Goal: Transaction & Acquisition: Subscribe to service/newsletter

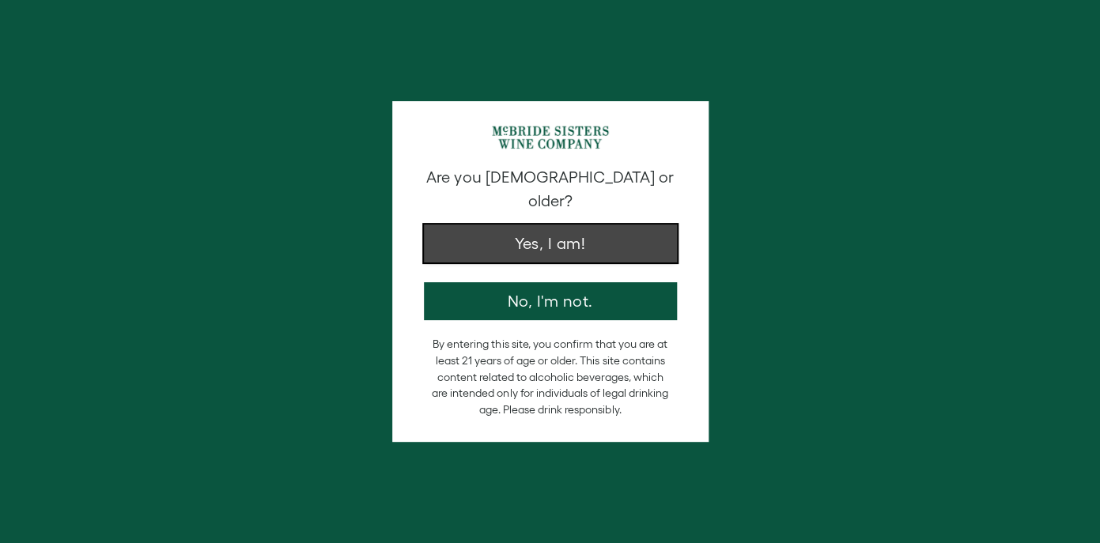
click at [620, 225] on button "Yes, I am!" at bounding box center [550, 244] width 253 height 38
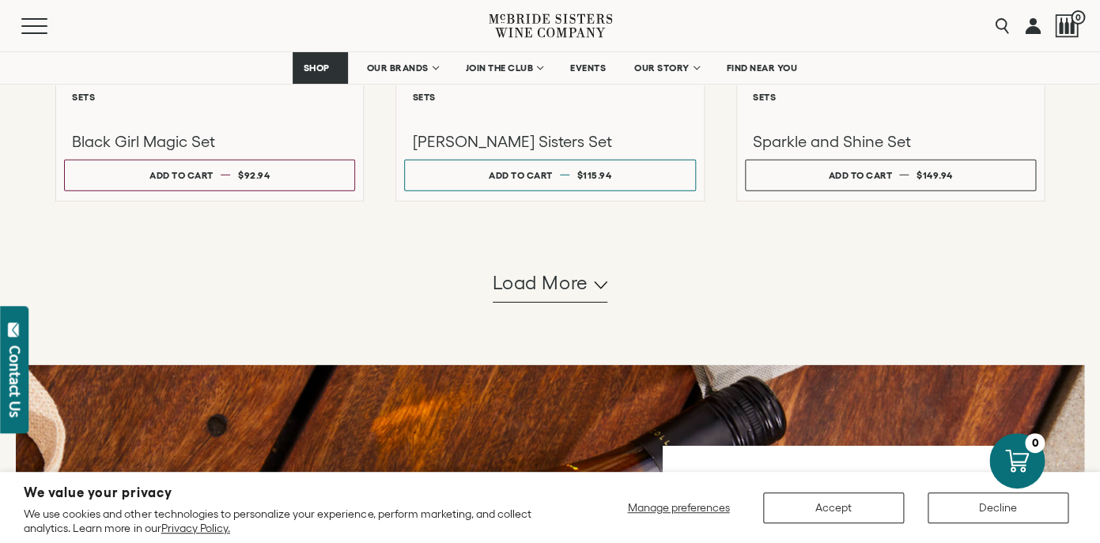
scroll to position [1544, 0]
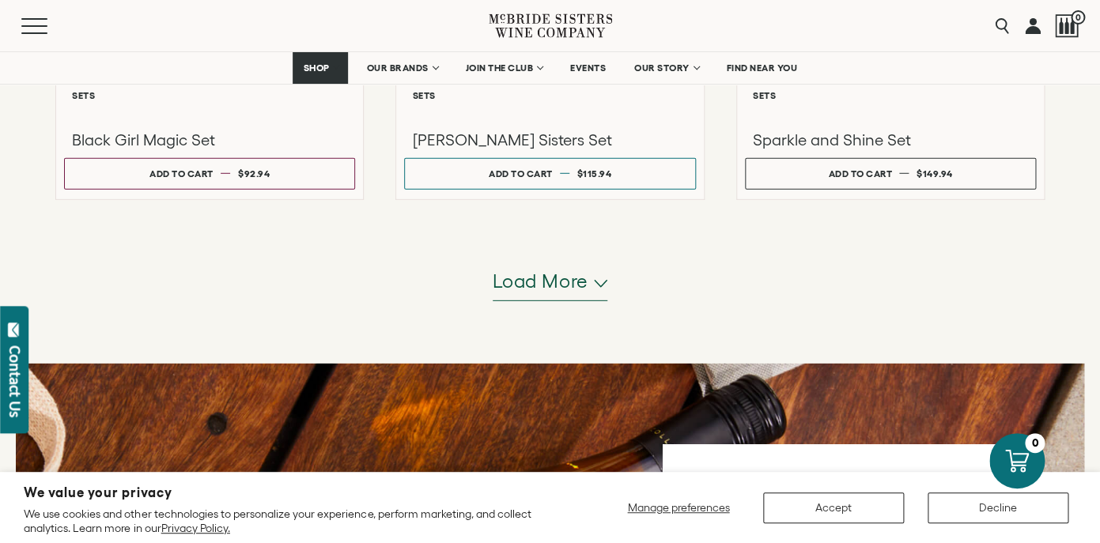
click at [573, 281] on span "Load more" at bounding box center [541, 281] width 96 height 27
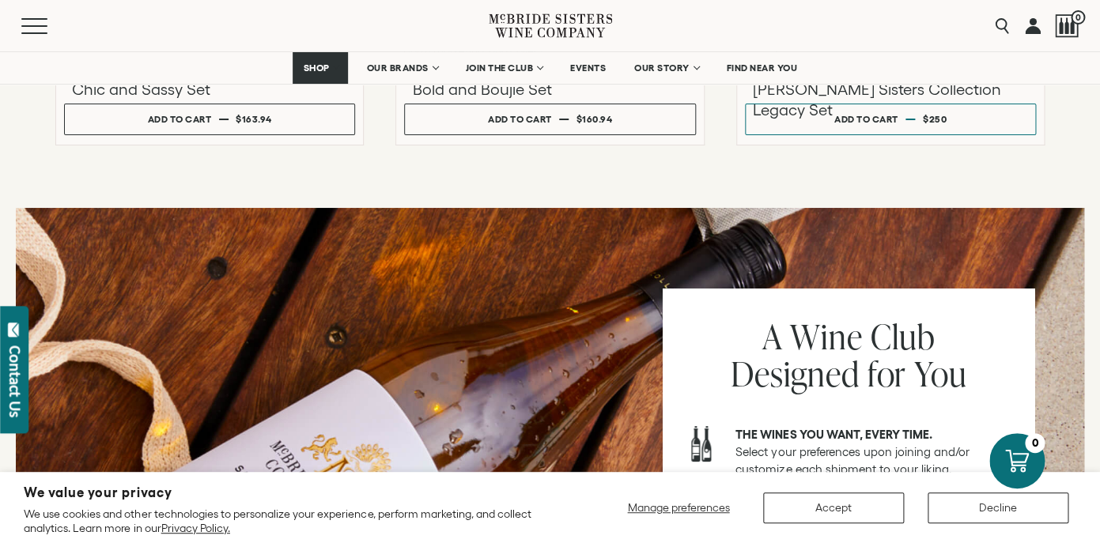
scroll to position [1989, 0]
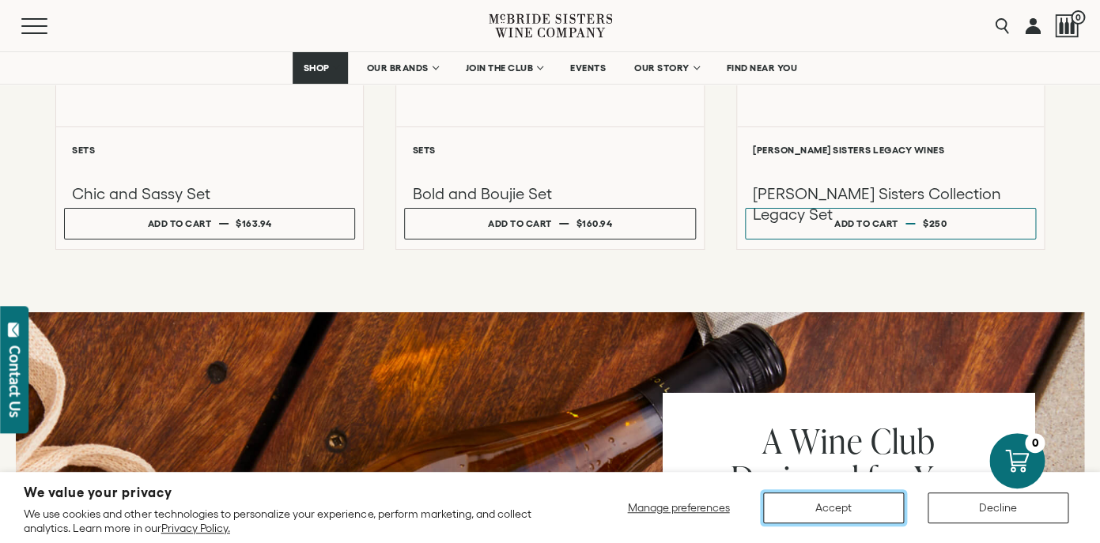
click at [860, 508] on button "Accept" at bounding box center [833, 508] width 141 height 31
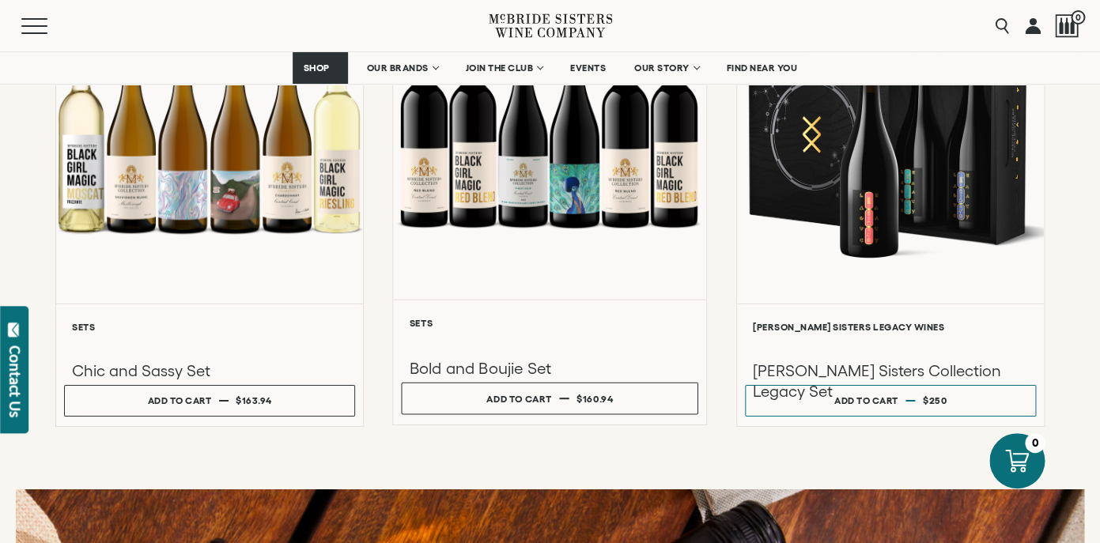
scroll to position [1803, 0]
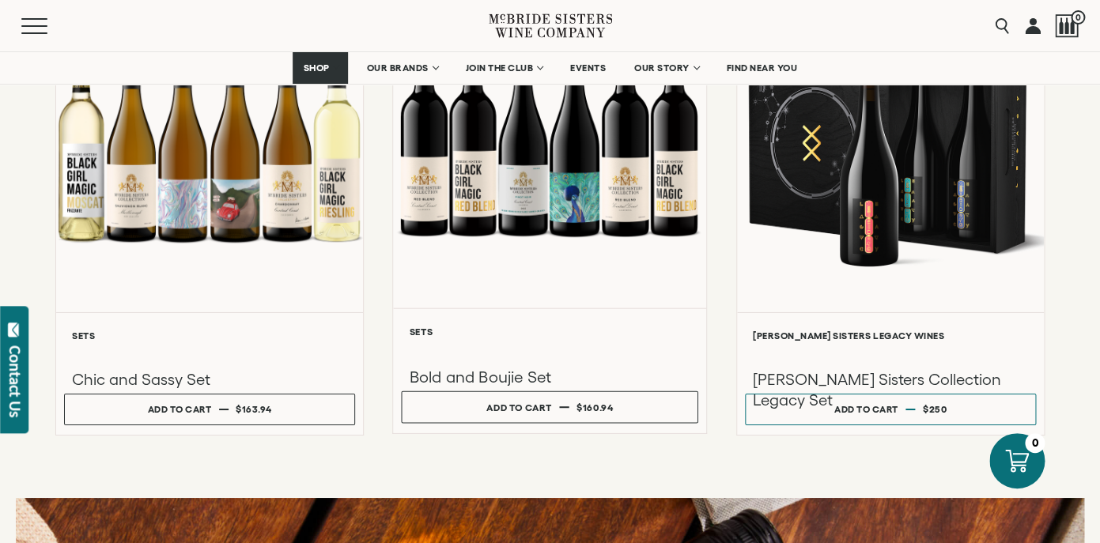
click at [570, 172] on div at bounding box center [549, 139] width 313 height 337
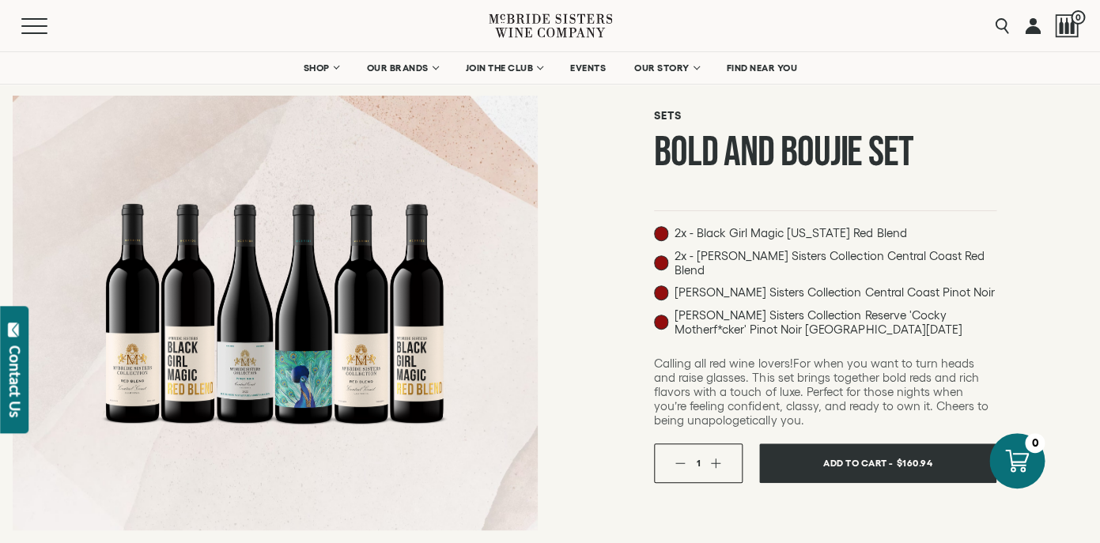
scroll to position [96, 0]
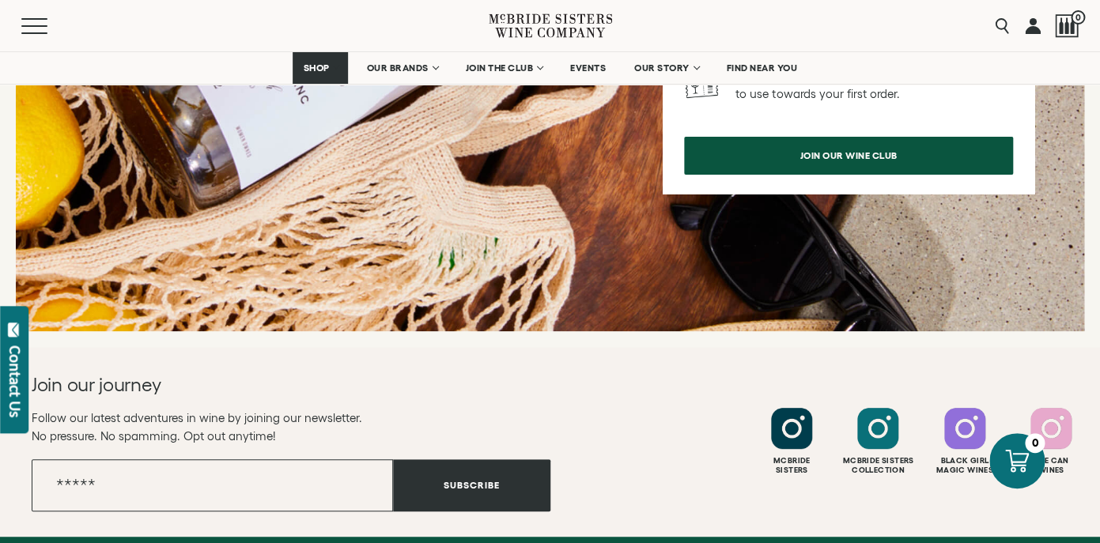
scroll to position [2157, 0]
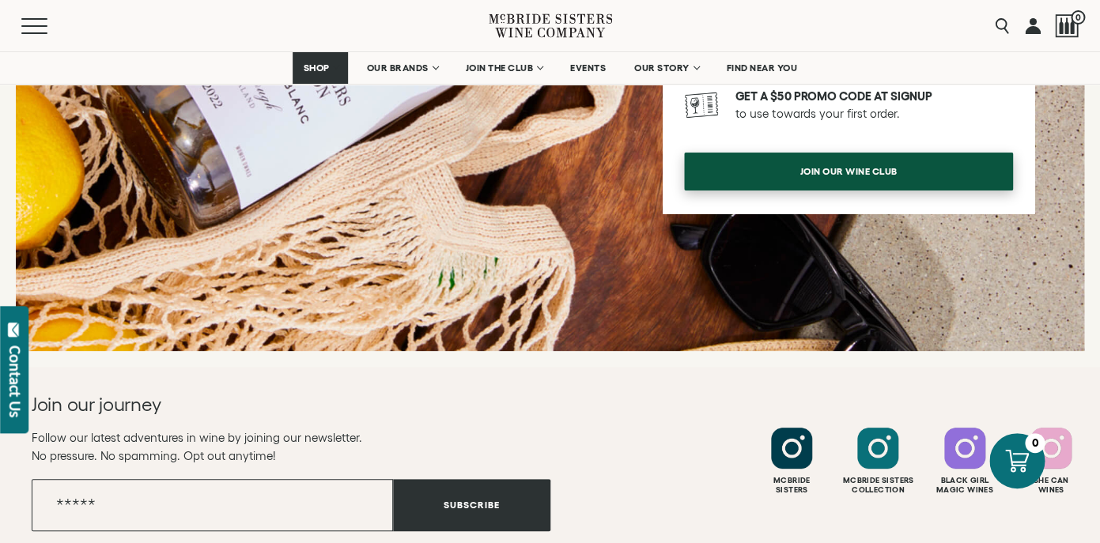
click at [767, 170] on link "join our wine club" at bounding box center [848, 172] width 329 height 38
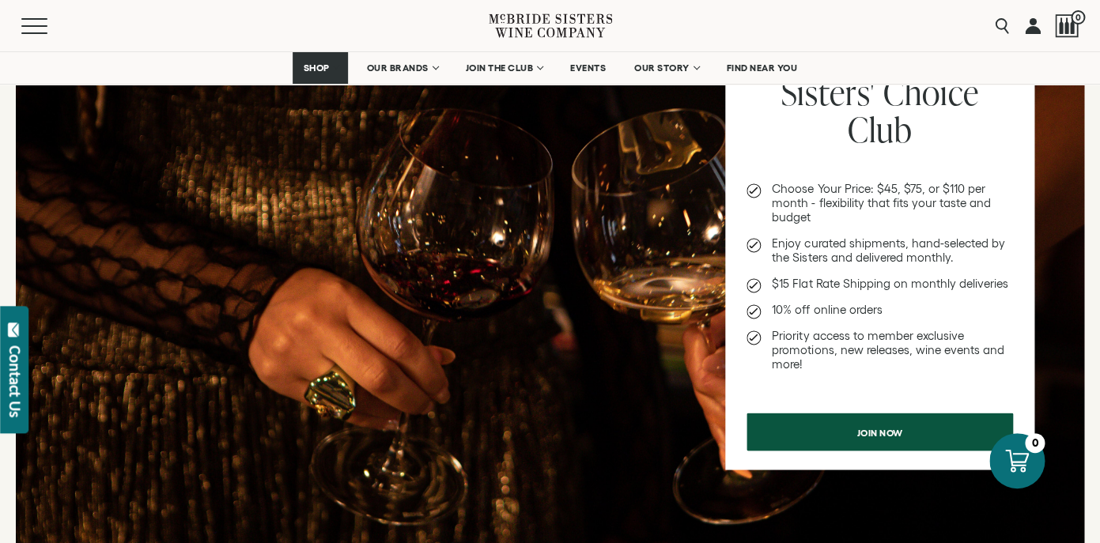
scroll to position [712, 0]
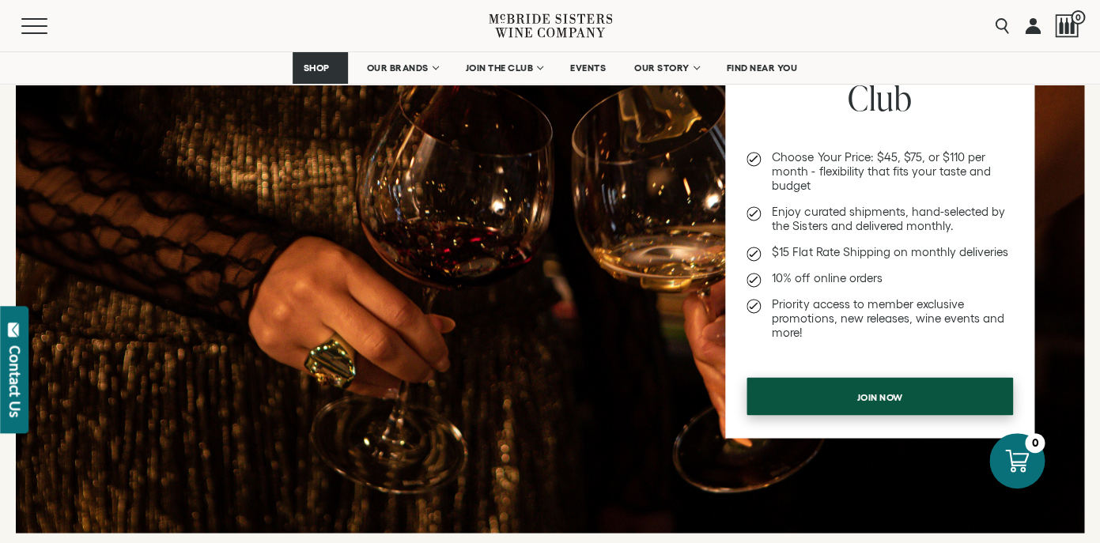
click at [841, 385] on span "Join now" at bounding box center [879, 396] width 101 height 31
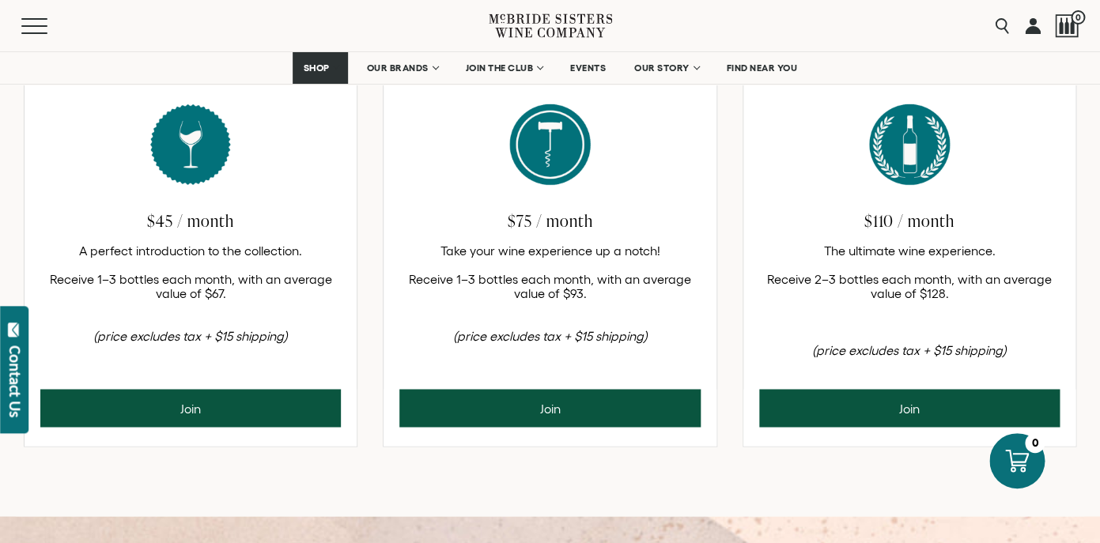
scroll to position [709, 0]
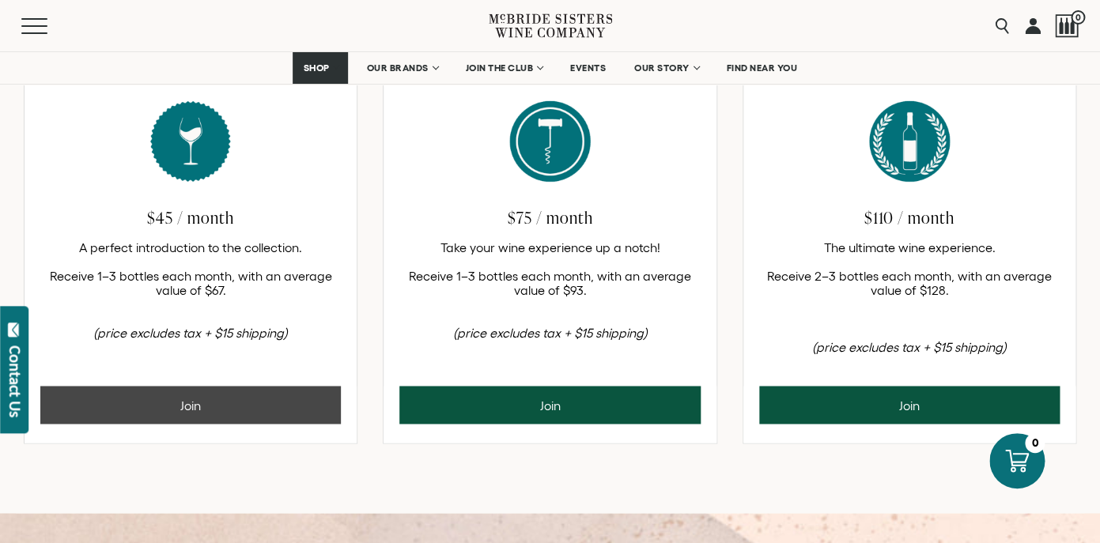
click at [248, 412] on button "Join" at bounding box center [190, 405] width 300 height 38
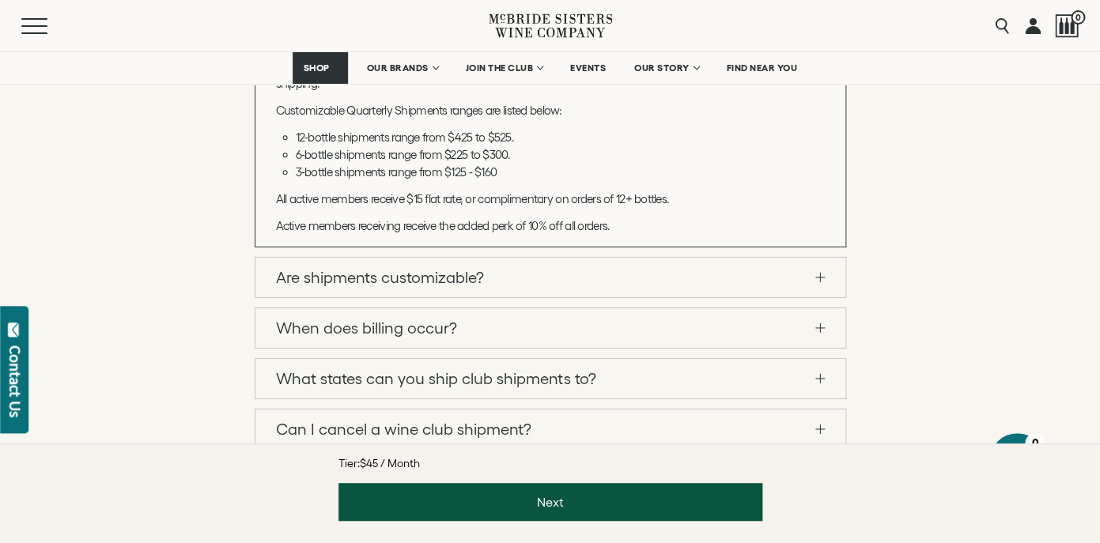
scroll to position [1733, 0]
click at [737, 323] on link "When does billing occur?" at bounding box center [550, 327] width 590 height 40
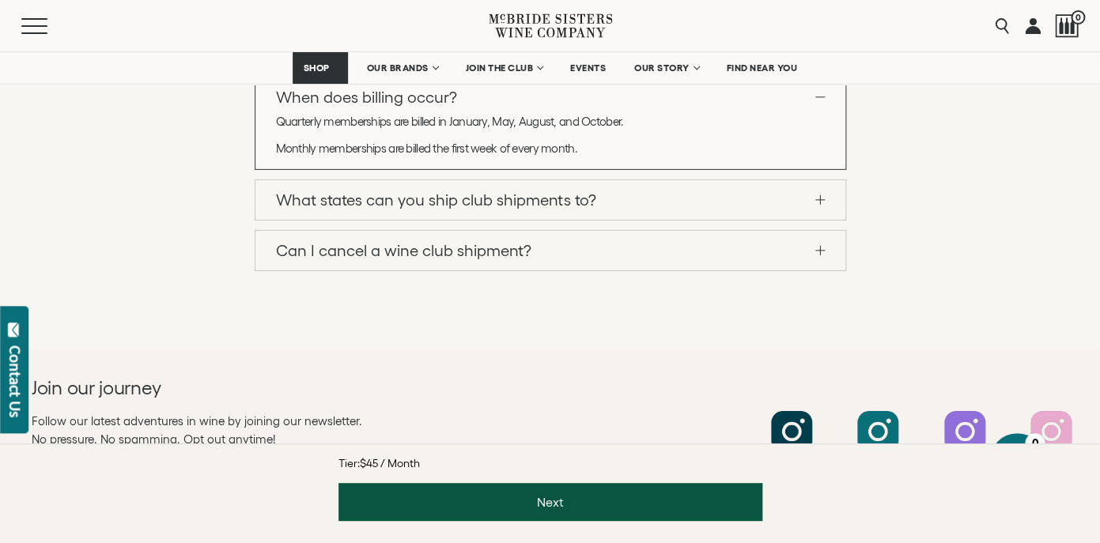
click at [715, 202] on link "What states can you ship club shipments to?" at bounding box center [550, 200] width 590 height 40
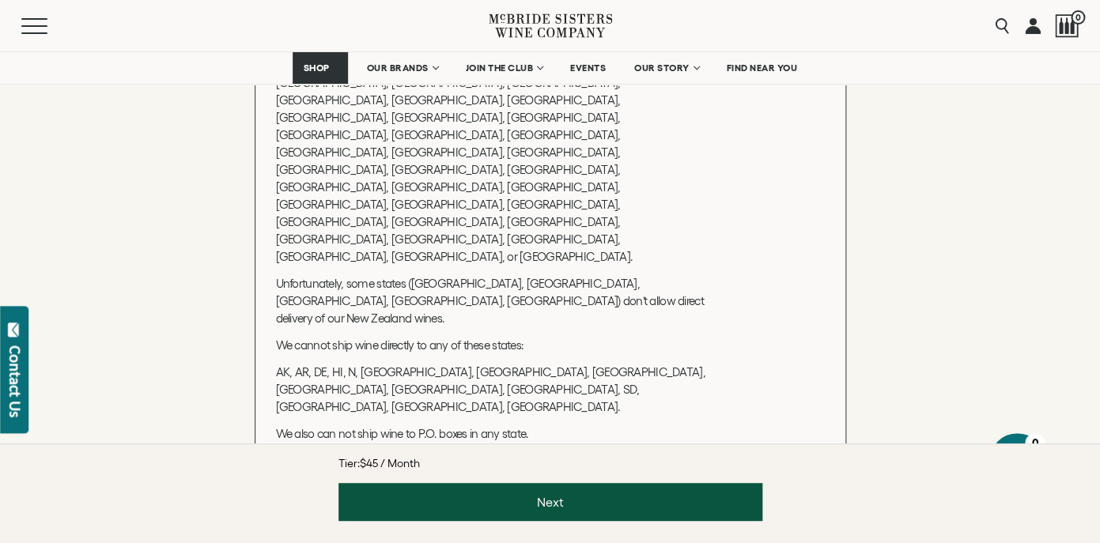
scroll to position [1863, 0]
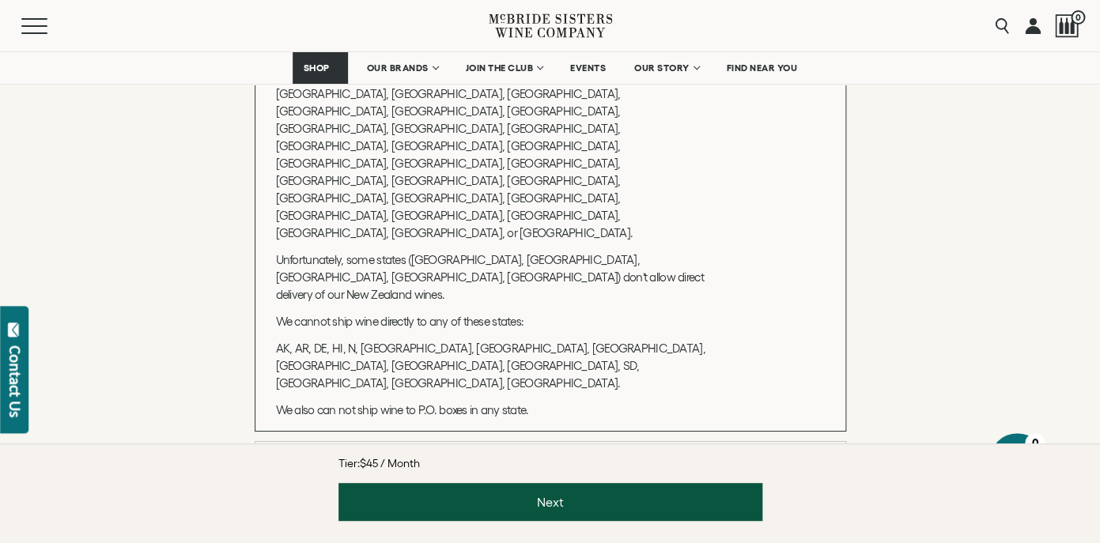
click at [551, 442] on link "Can I cancel a wine club shipment?" at bounding box center [550, 462] width 590 height 40
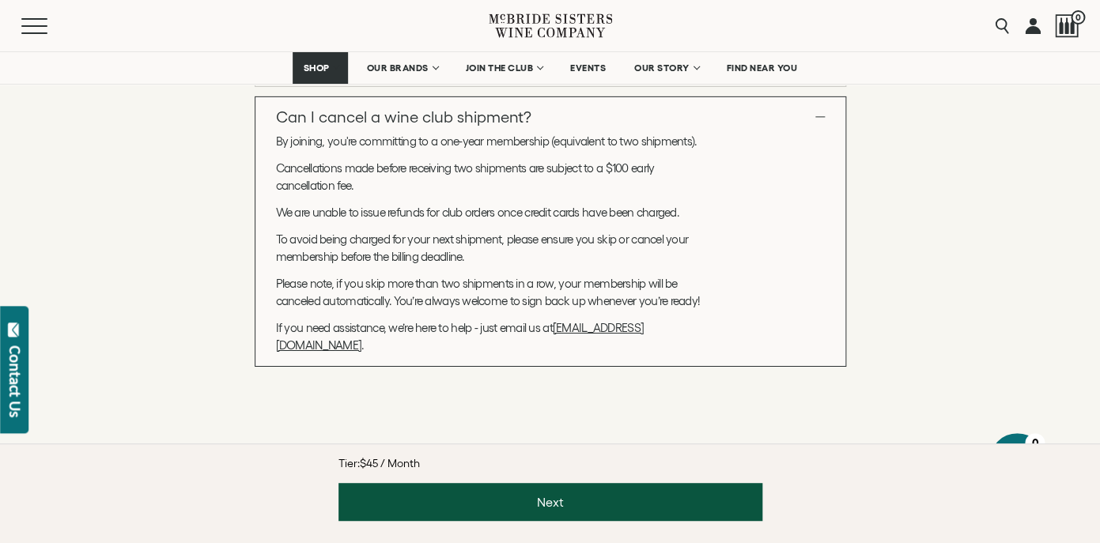
scroll to position [1749, 0]
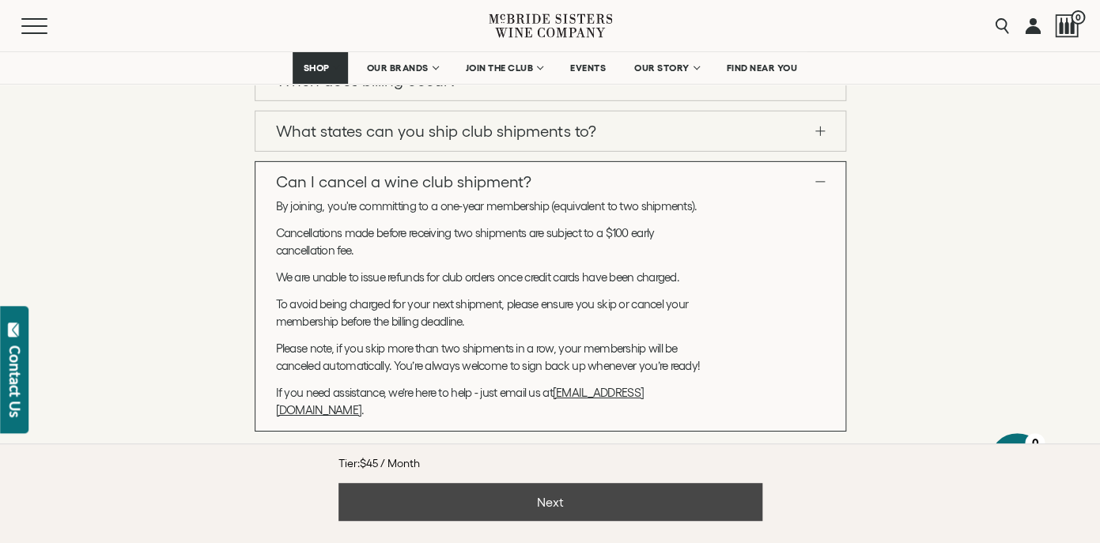
click at [571, 504] on button "Next" at bounding box center [550, 502] width 424 height 38
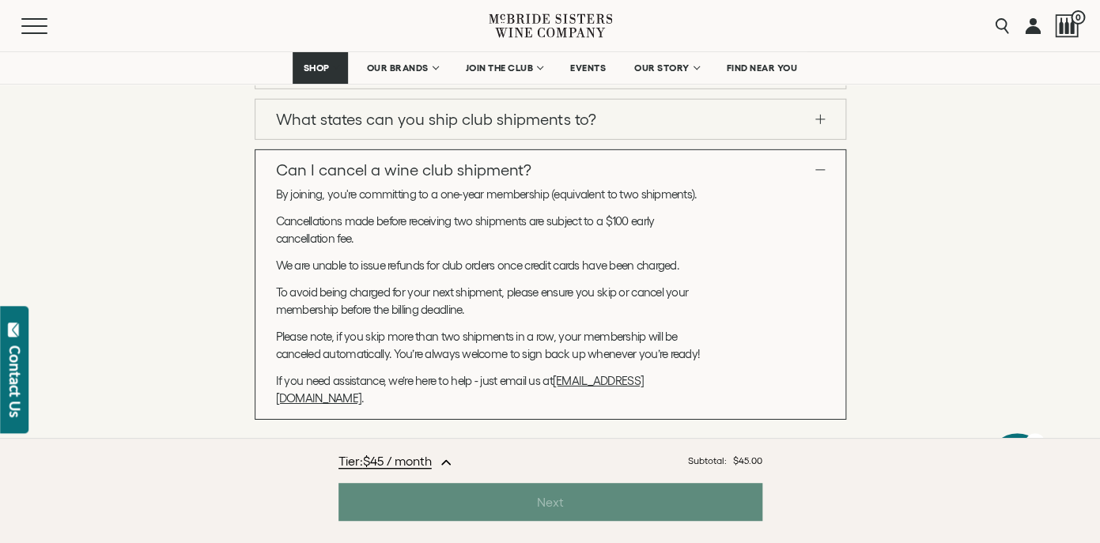
scroll to position [1738, 0]
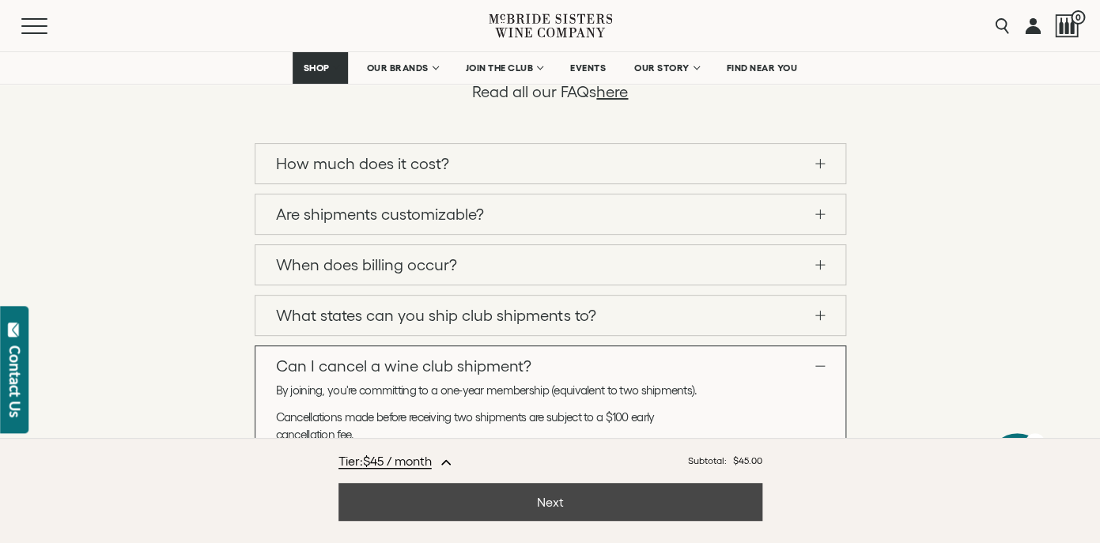
scroll to position [2279, 0]
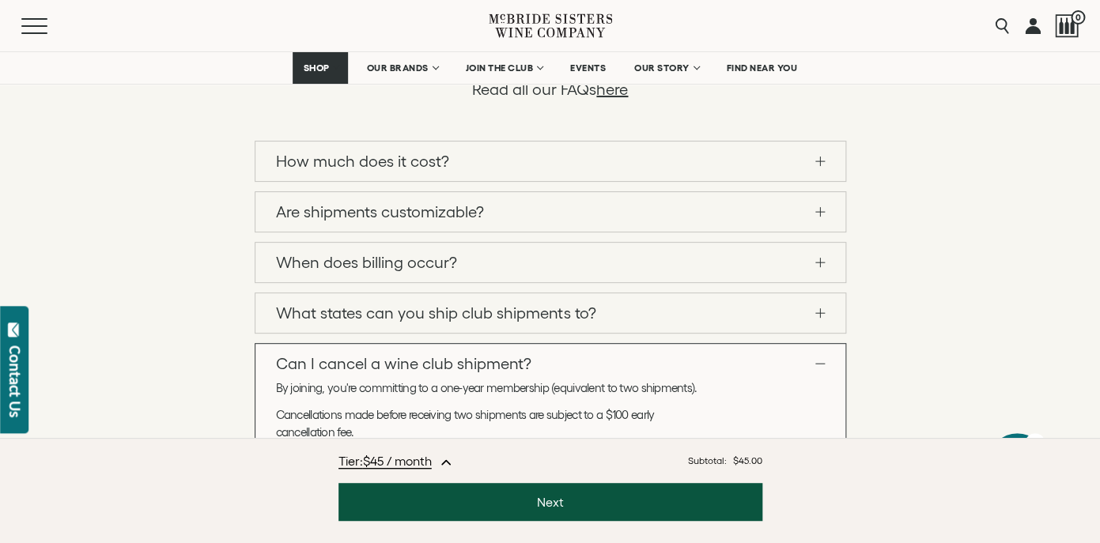
click at [585, 142] on link "How much does it cost?" at bounding box center [550, 162] width 590 height 40
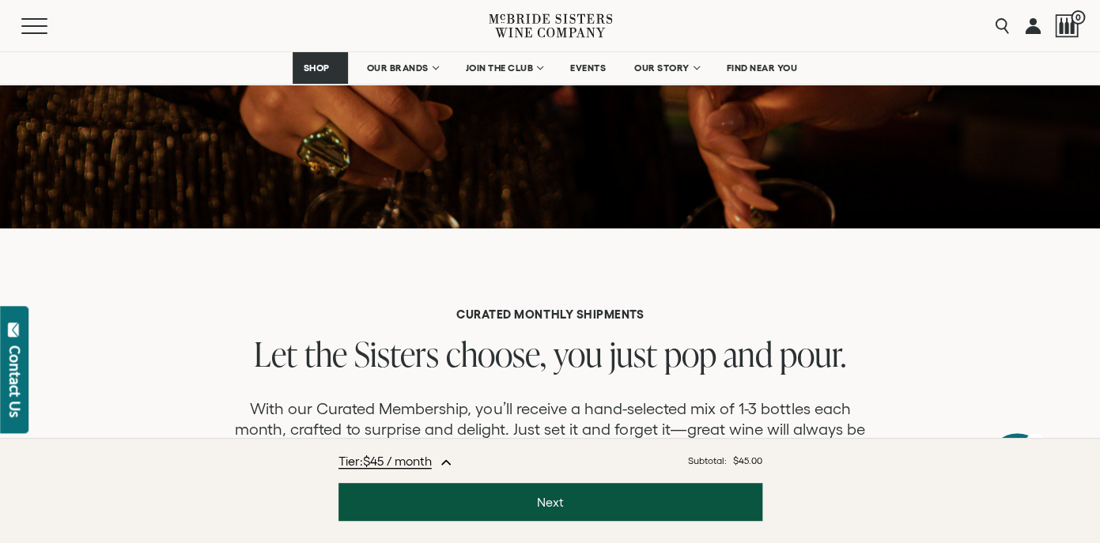
scroll to position [0, 0]
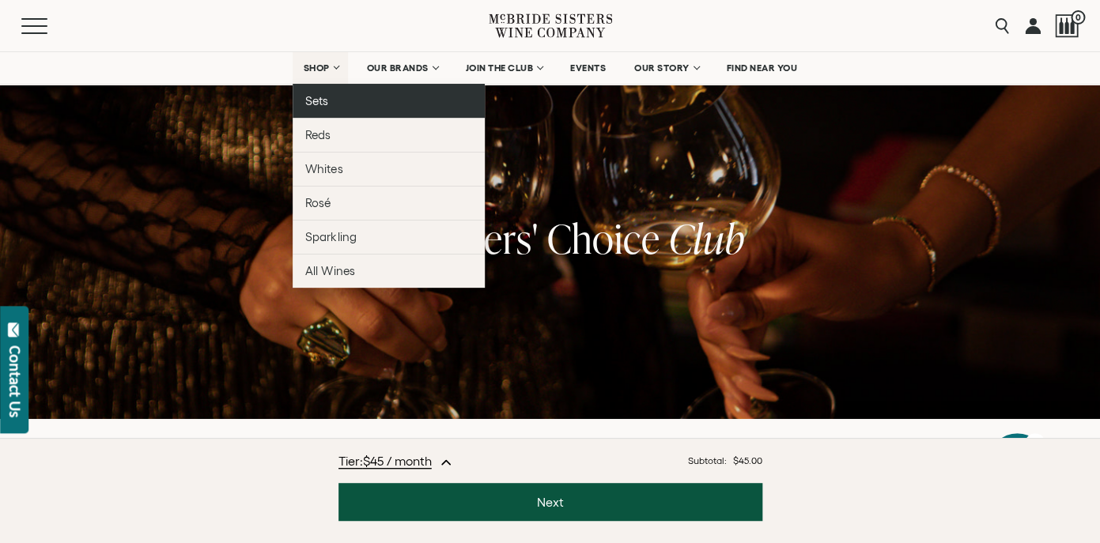
click at [321, 101] on span "Sets" at bounding box center [316, 100] width 23 height 13
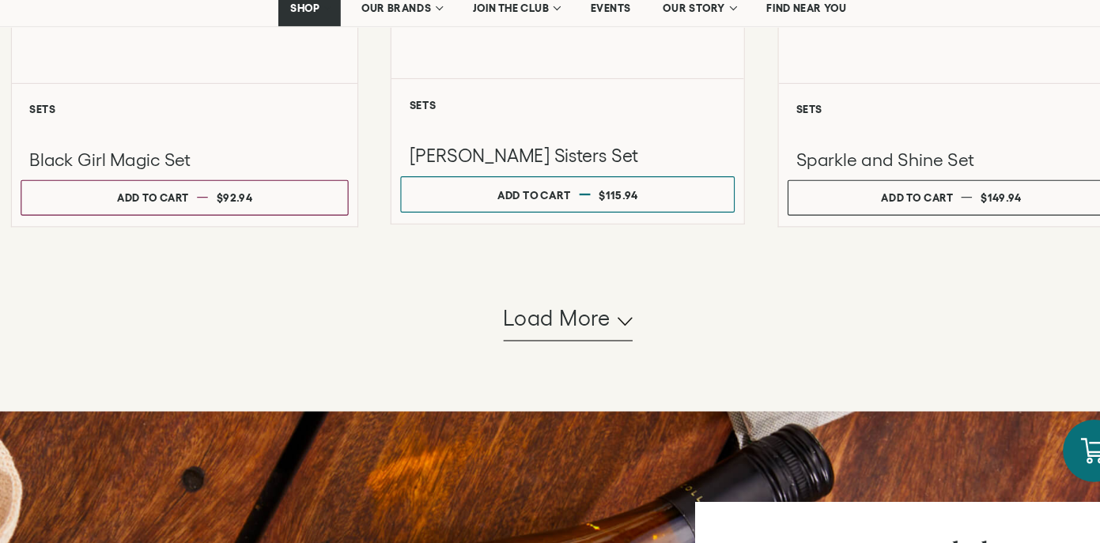
scroll to position [1522, 0]
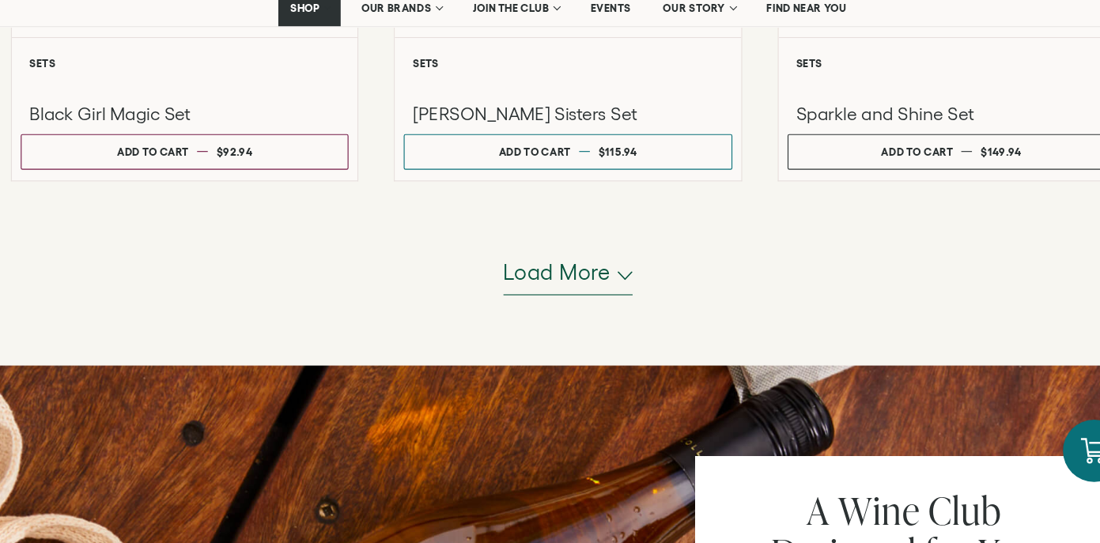
click at [580, 303] on span "Load more" at bounding box center [541, 302] width 96 height 27
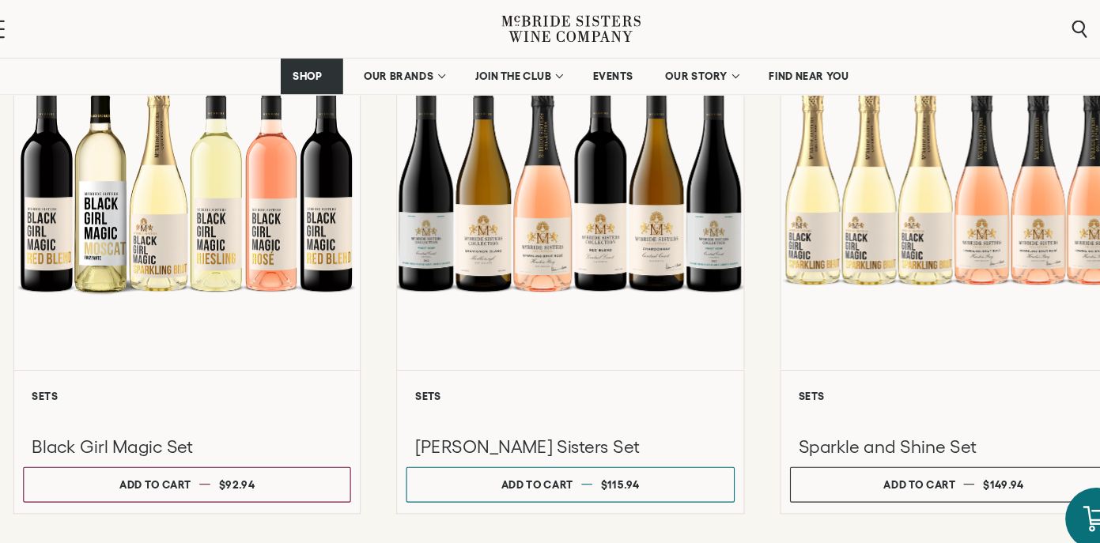
scroll to position [1281, 0]
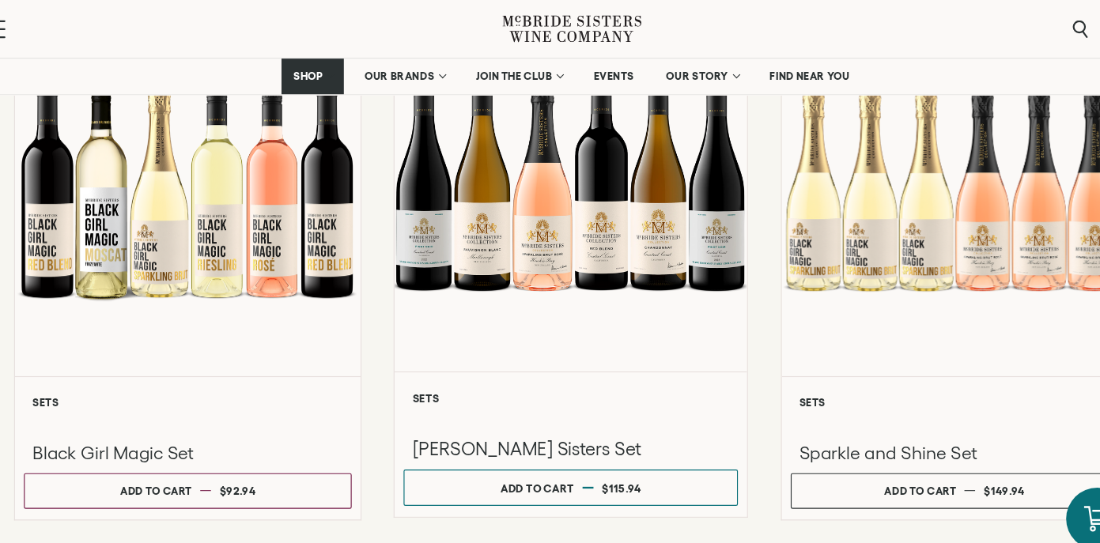
click at [576, 243] on div at bounding box center [549, 162] width 313 height 337
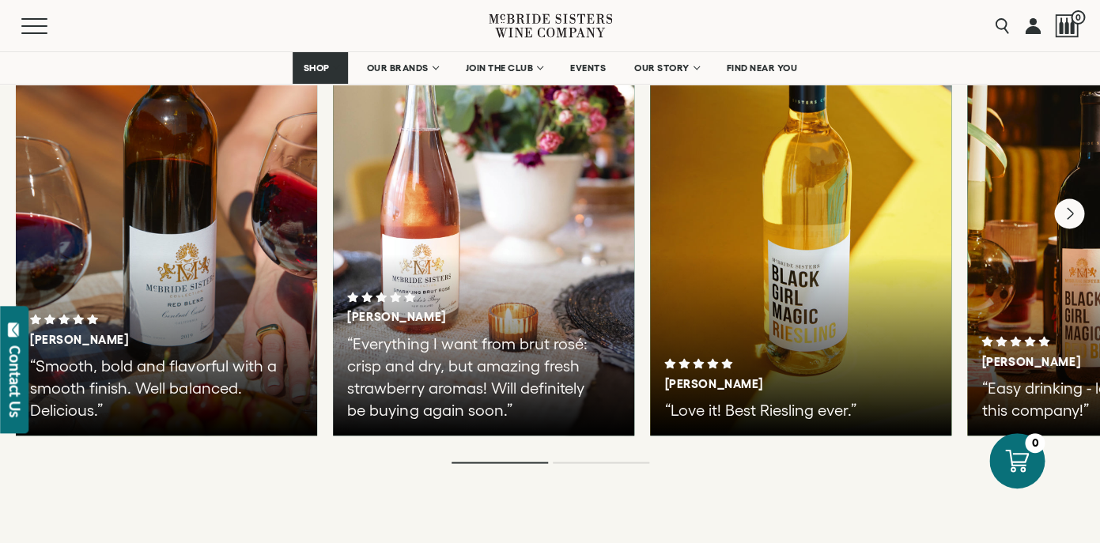
scroll to position [2967, 0]
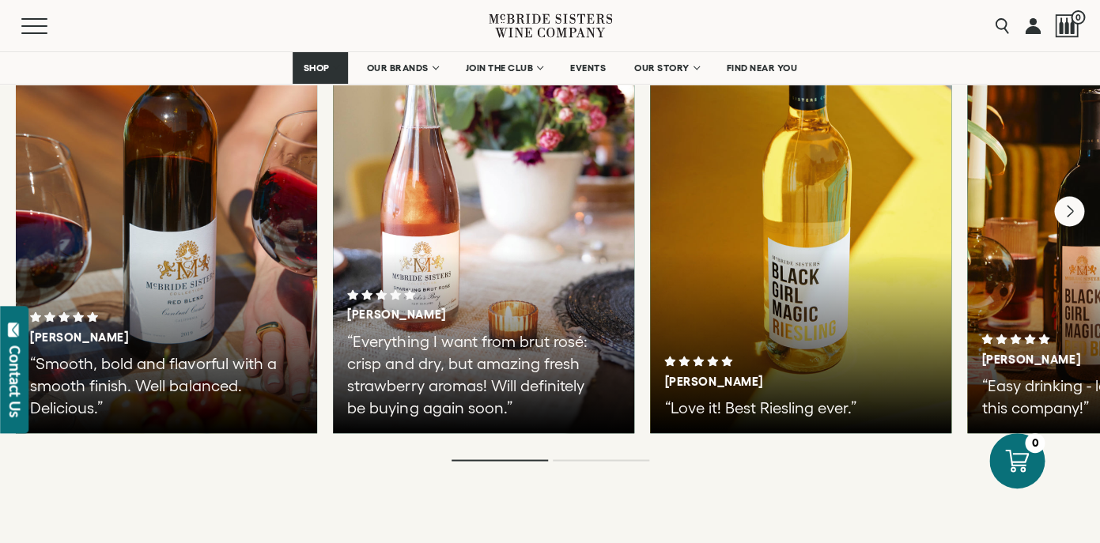
click at [715, 210] on div "[PERSON_NAME] “Love it! Best Riesling ever.”" at bounding box center [800, 196] width 301 height 474
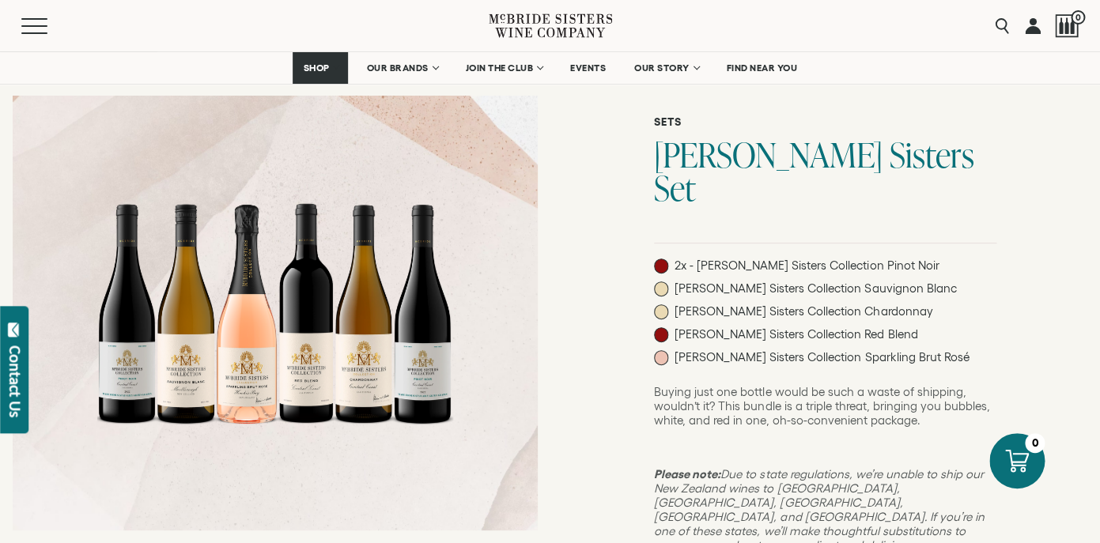
scroll to position [0, 0]
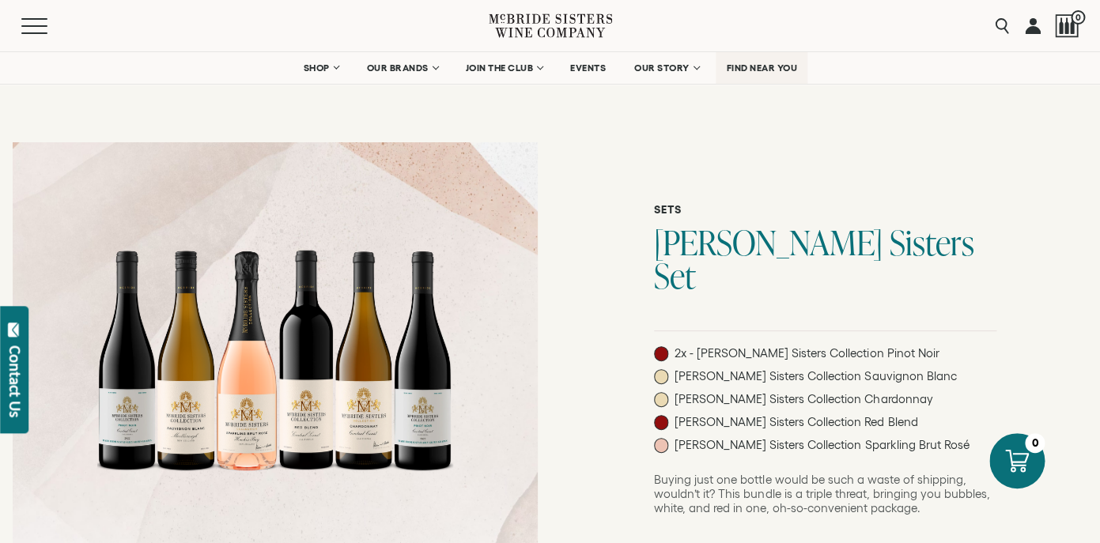
click at [758, 66] on span "FIND NEAR YOU" at bounding box center [761, 67] width 71 height 11
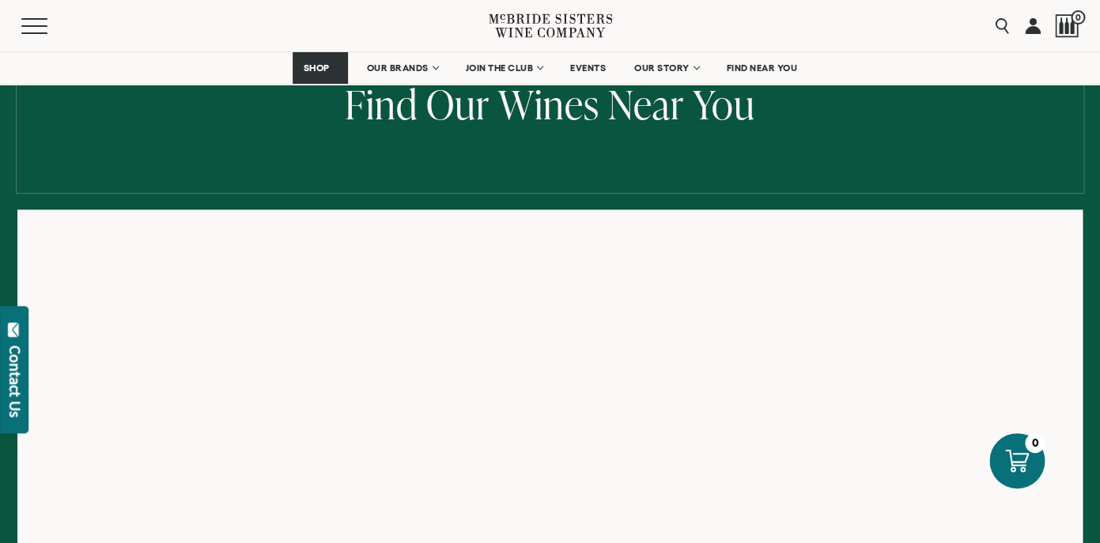
scroll to position [5, 0]
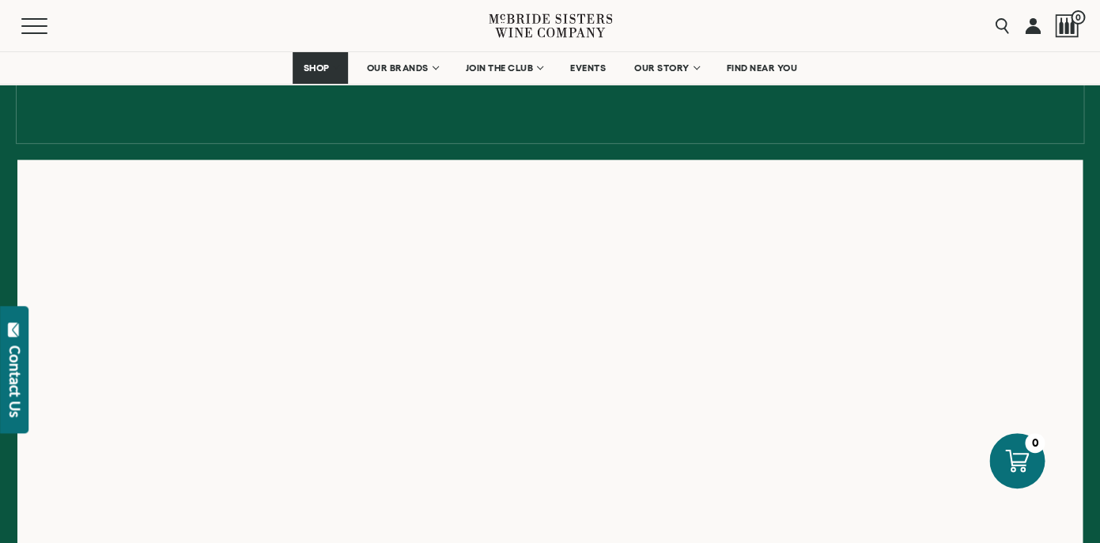
scroll to position [195, 0]
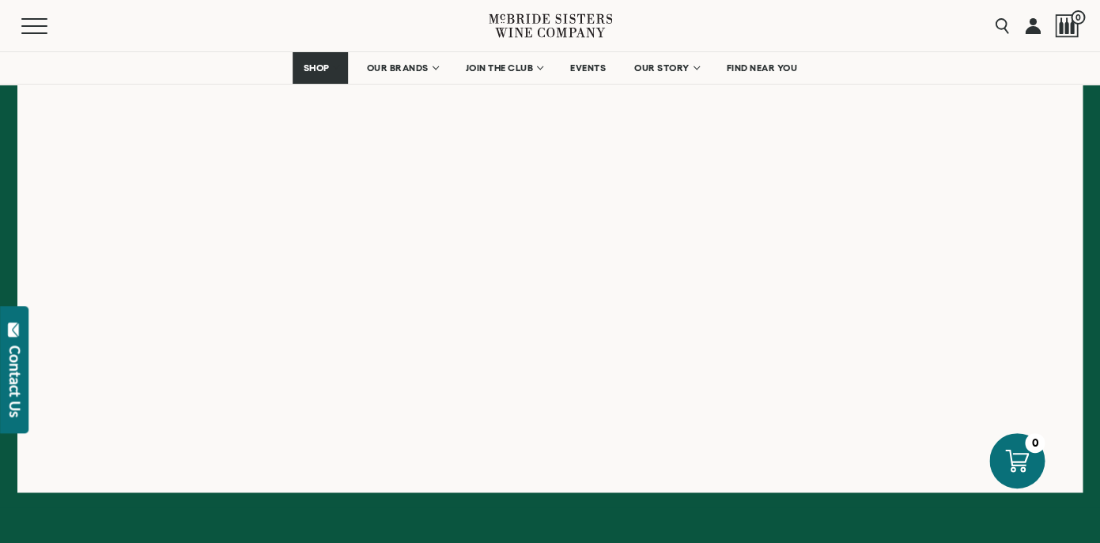
scroll to position [398, 0]
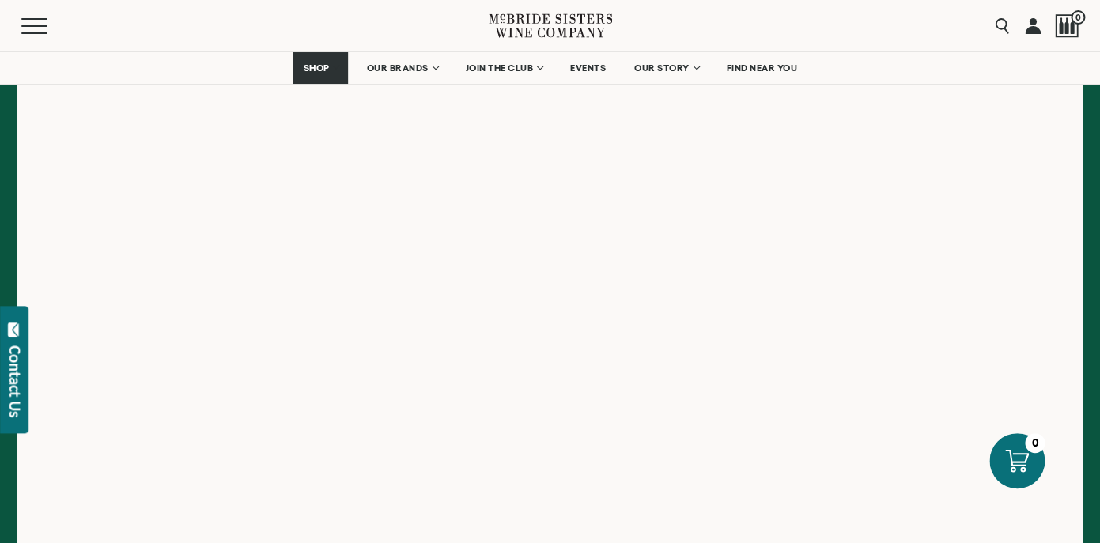
scroll to position [324, 0]
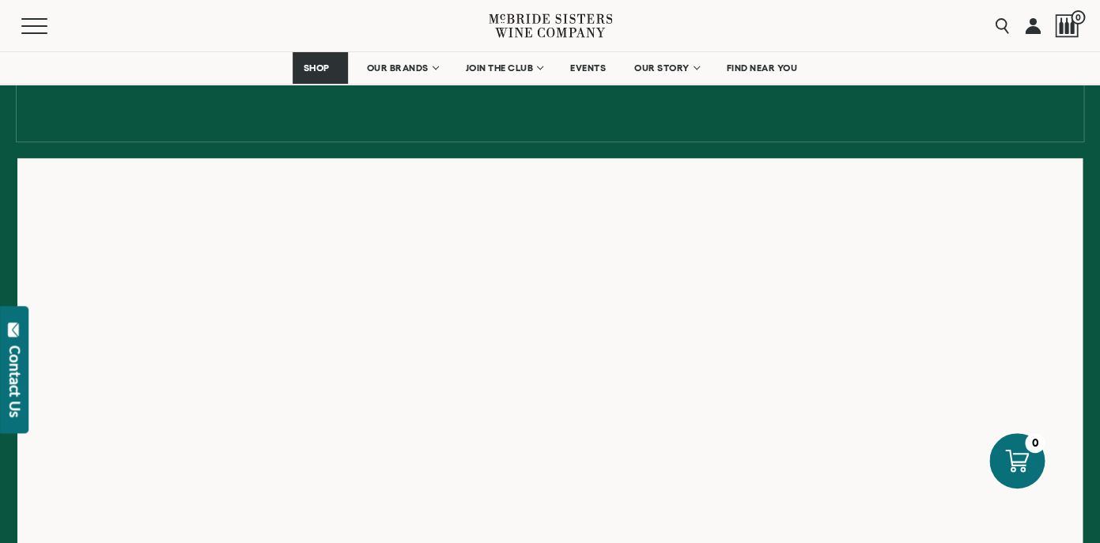
scroll to position [195, 0]
